Goal: Information Seeking & Learning: Learn about a topic

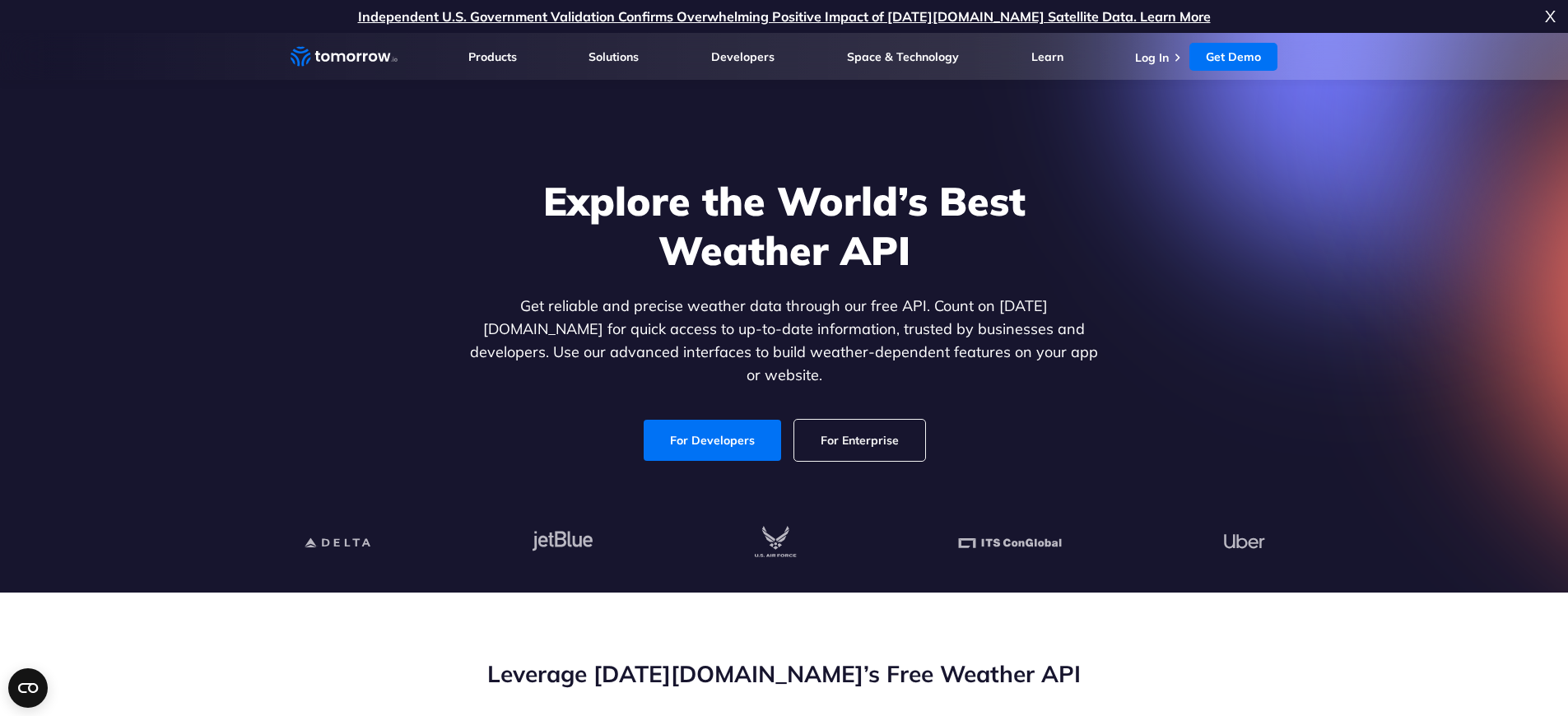
click at [850, 420] on link "For Enterprise" at bounding box center [860, 440] width 131 height 41
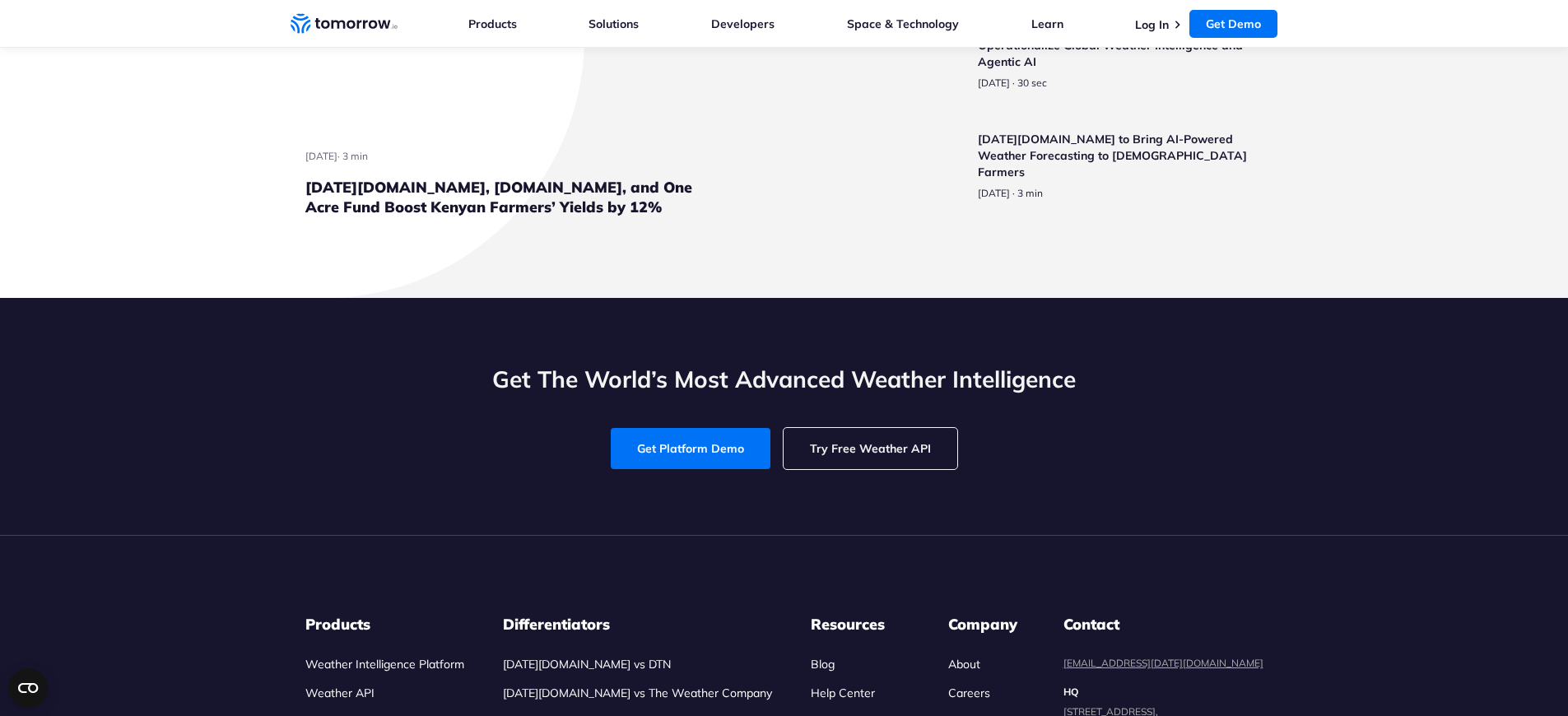
scroll to position [4208, 0]
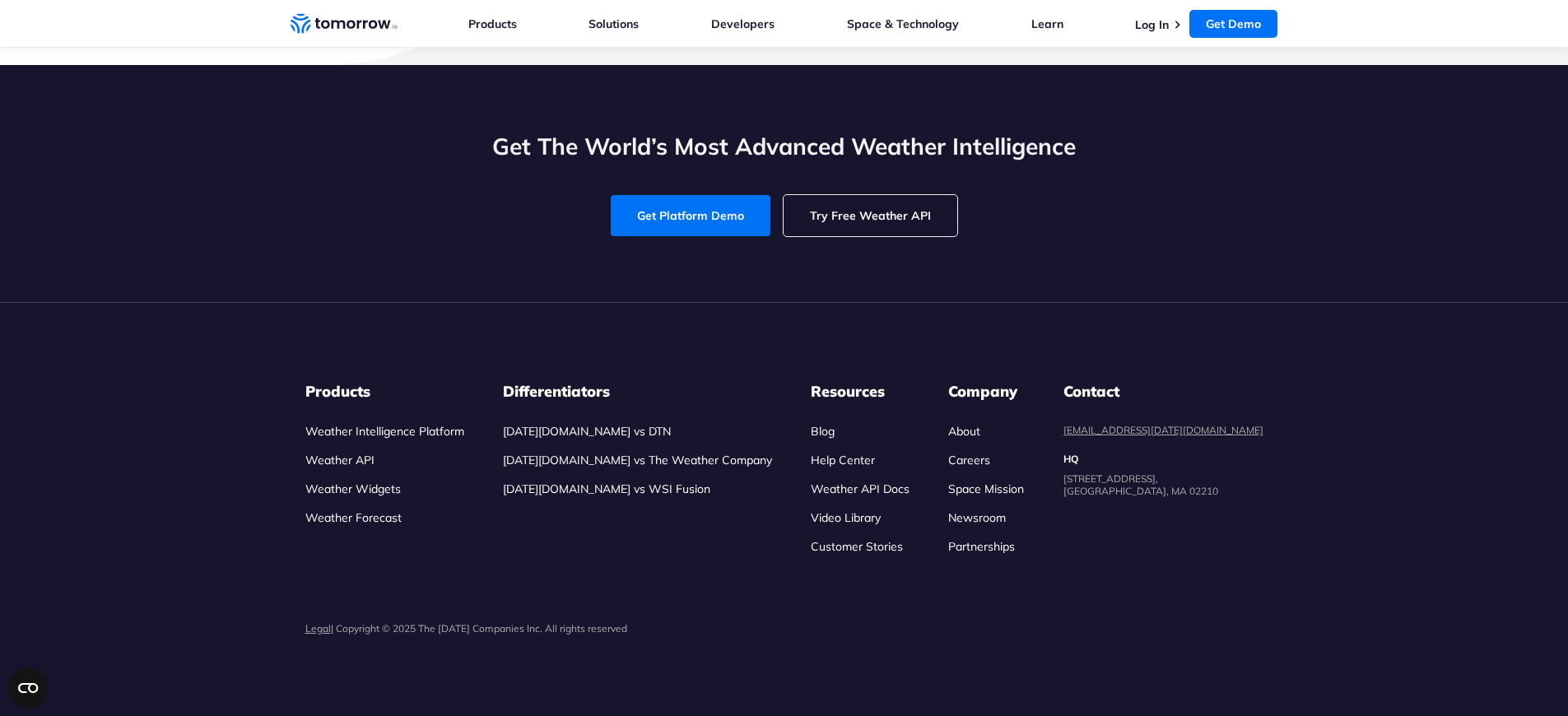
scroll to position [6013, 0]
